Goal: Task Accomplishment & Management: Manage account settings

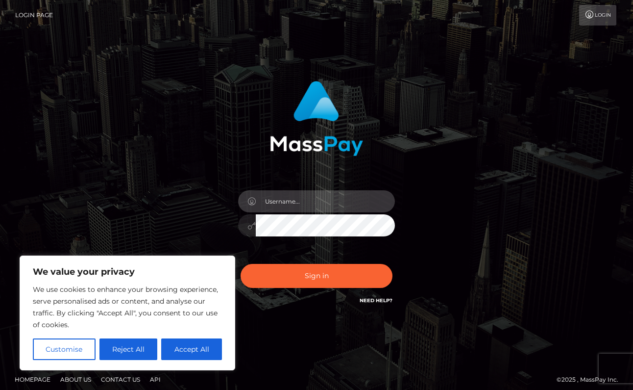
type input "[EMAIL_ADDRESS][DOMAIN_NAME]"
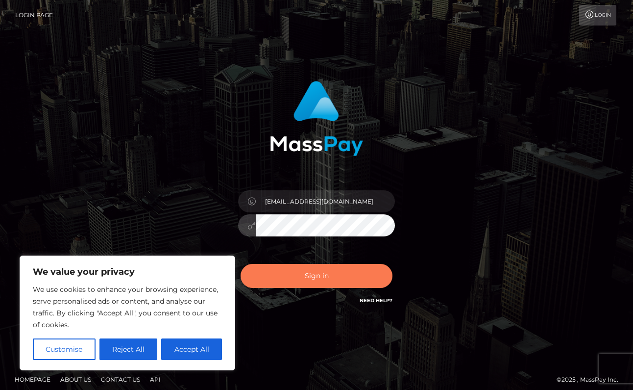
click at [344, 275] on button "Sign in" at bounding box center [317, 276] width 152 height 24
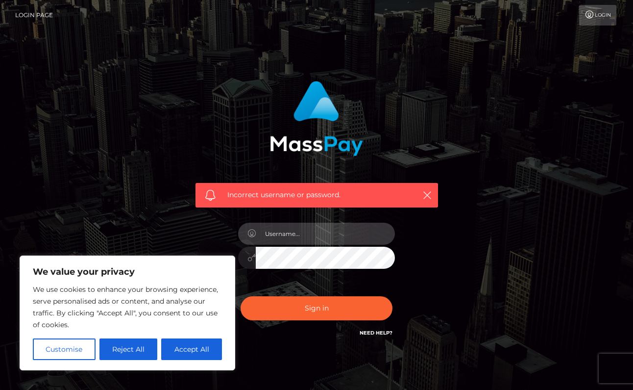
type input "iwantaspen4@gmail.com"
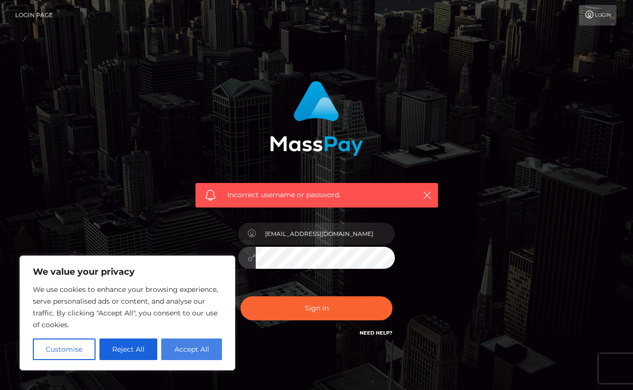
click at [196, 349] on button "Accept All" at bounding box center [191, 349] width 61 height 22
checkbox input "true"
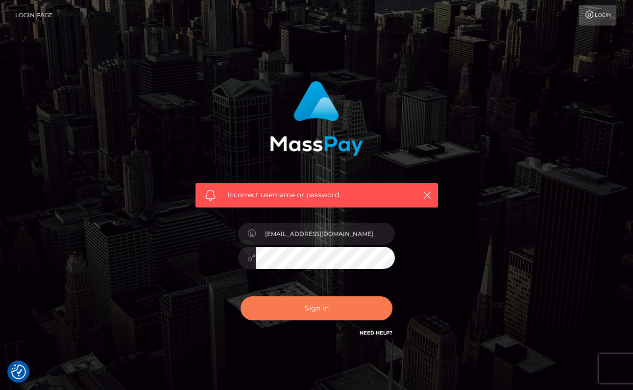
click at [352, 311] on button "Sign in" at bounding box center [317, 308] width 152 height 24
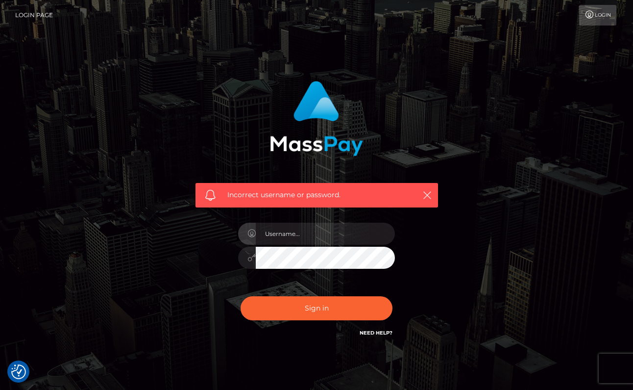
click at [416, 229] on div "Incorrect username or password." at bounding box center [316, 209] width 257 height 272
click at [294, 233] on input "text" at bounding box center [325, 233] width 139 height 22
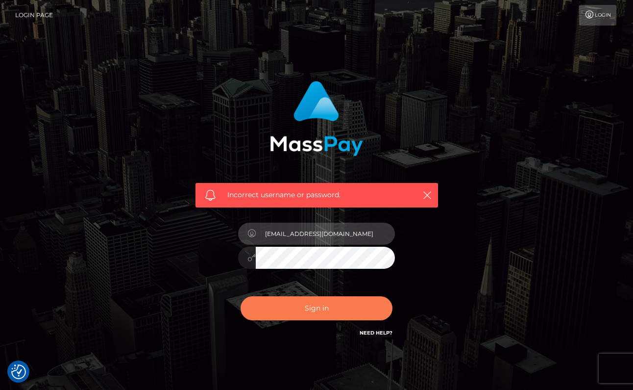
type input "iwantaspen4@gmail.com"
click at [327, 309] on button "Sign in" at bounding box center [317, 308] width 152 height 24
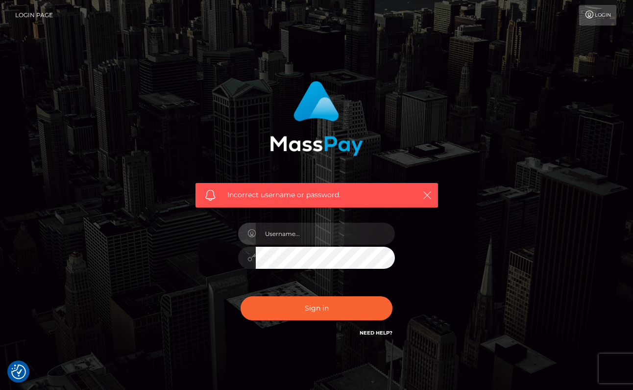
click at [424, 197] on icon "button" at bounding box center [427, 195] width 10 height 10
click at [285, 237] on input "text" at bounding box center [325, 233] width 139 height 22
click at [310, 233] on input "text" at bounding box center [325, 233] width 139 height 22
type input "iwantaspen4@gmail.com"
click at [446, 260] on div "Incorrect username or password. iwantaspen4@gmail.com" at bounding box center [317, 214] width 272 height 282
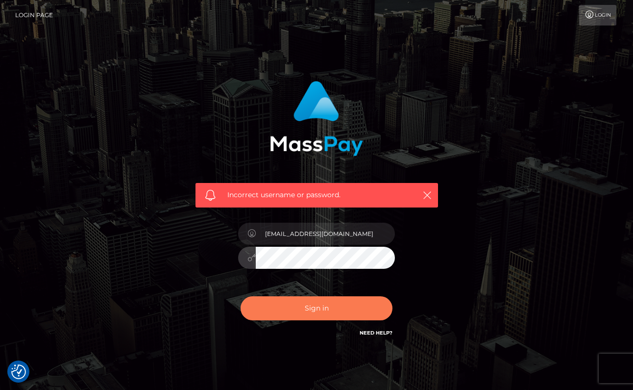
click at [291, 316] on button "Sign in" at bounding box center [317, 308] width 152 height 24
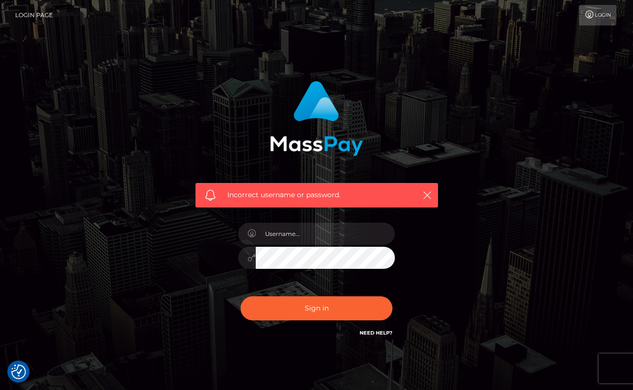
drag, startPoint x: 578, startPoint y: 119, endPoint x: 589, endPoint y: 85, distance: 35.8
click at [578, 107] on div "Incorrect username or password." at bounding box center [316, 214] width 559 height 282
click at [591, 9] on link "Login" at bounding box center [597, 15] width 37 height 21
